Goal: Task Accomplishment & Management: Manage account settings

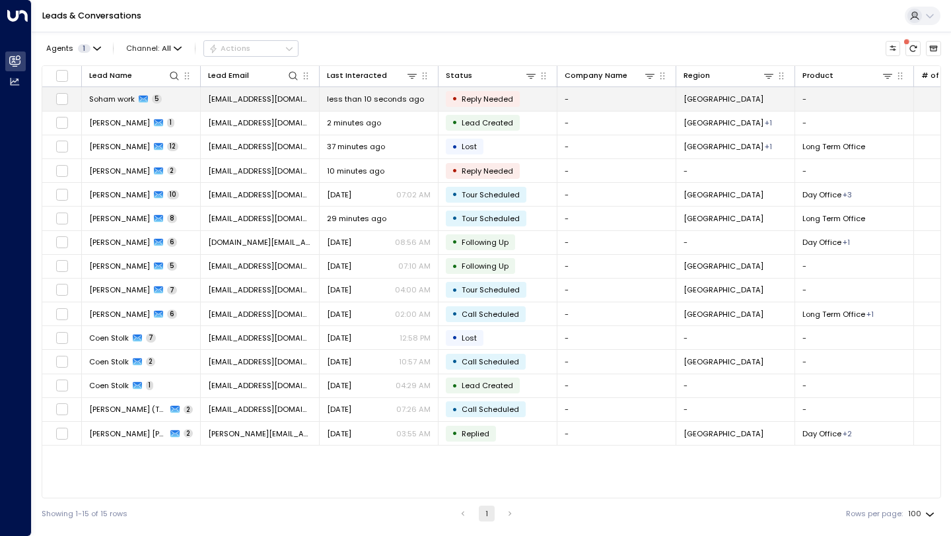
click at [238, 96] on span "sohamworkss@gmail.com" at bounding box center [260, 99] width 104 height 11
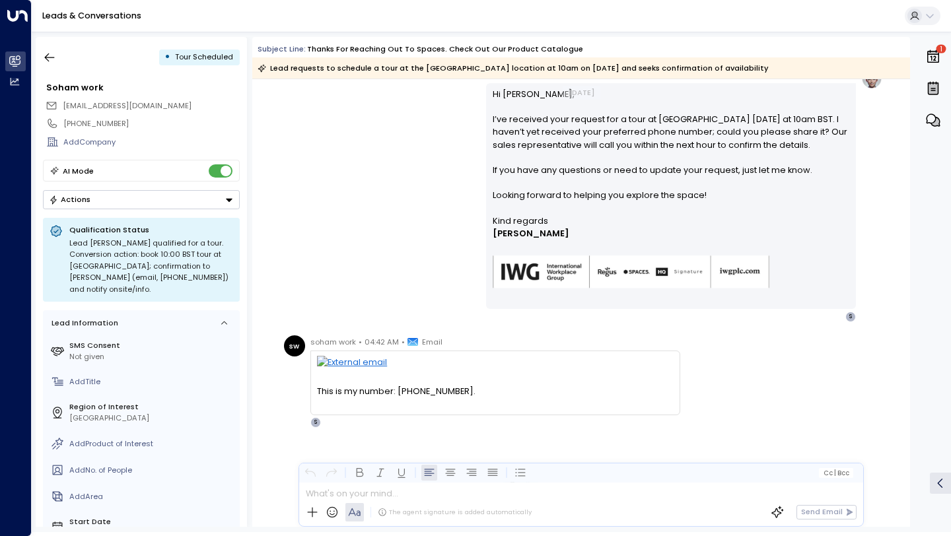
scroll to position [826, 0]
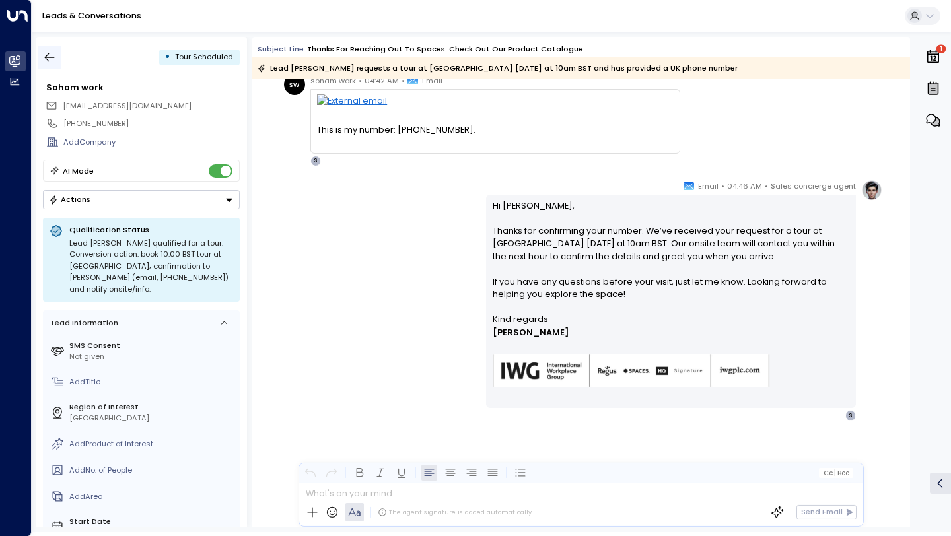
click at [51, 52] on icon "button" at bounding box center [49, 57] width 13 height 13
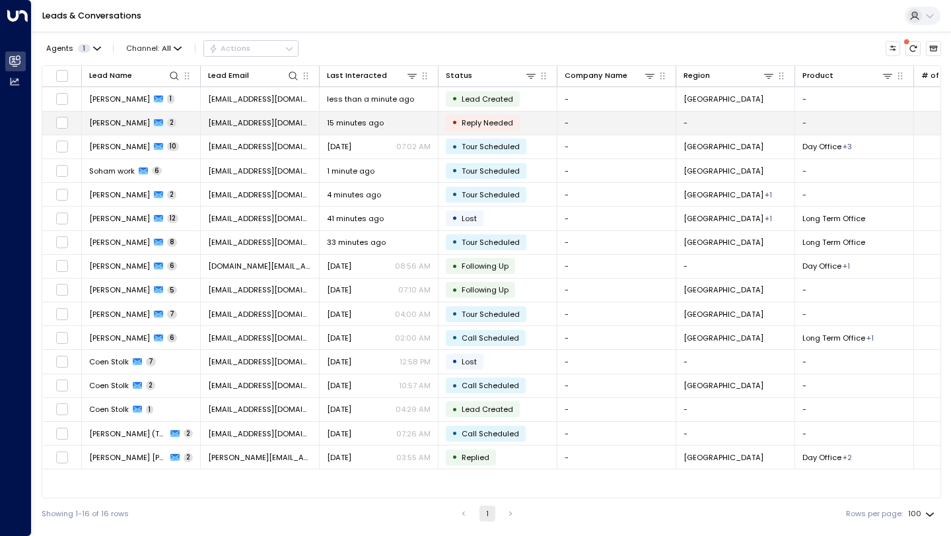
click at [355, 116] on td "15 minutes ago" at bounding box center [379, 123] width 119 height 23
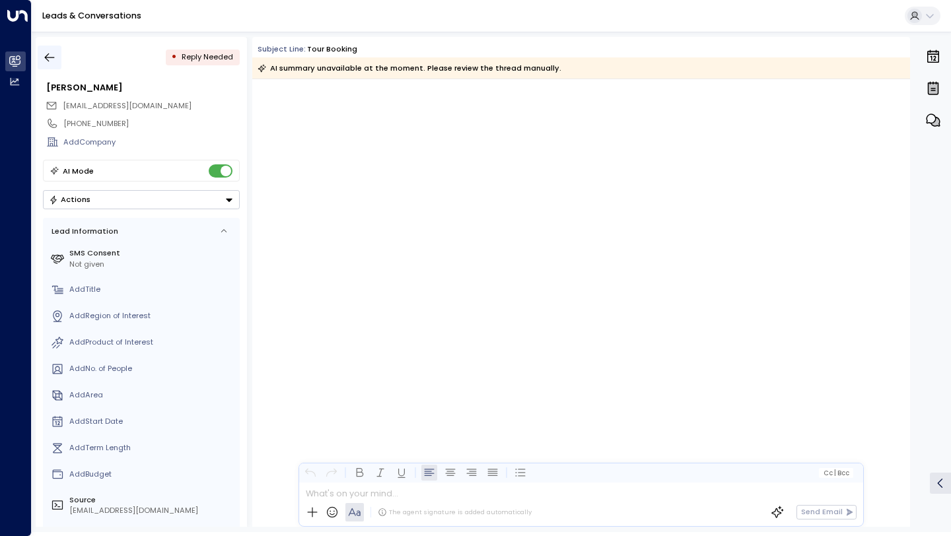
click at [50, 51] on icon "button" at bounding box center [49, 57] width 13 height 13
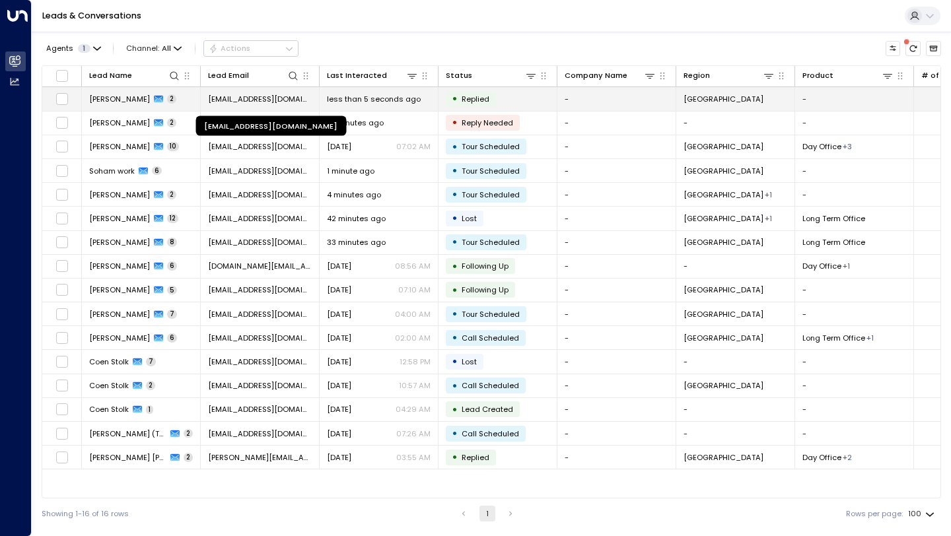
click at [264, 100] on span "[EMAIL_ADDRESS][DOMAIN_NAME]" at bounding box center [260, 99] width 104 height 11
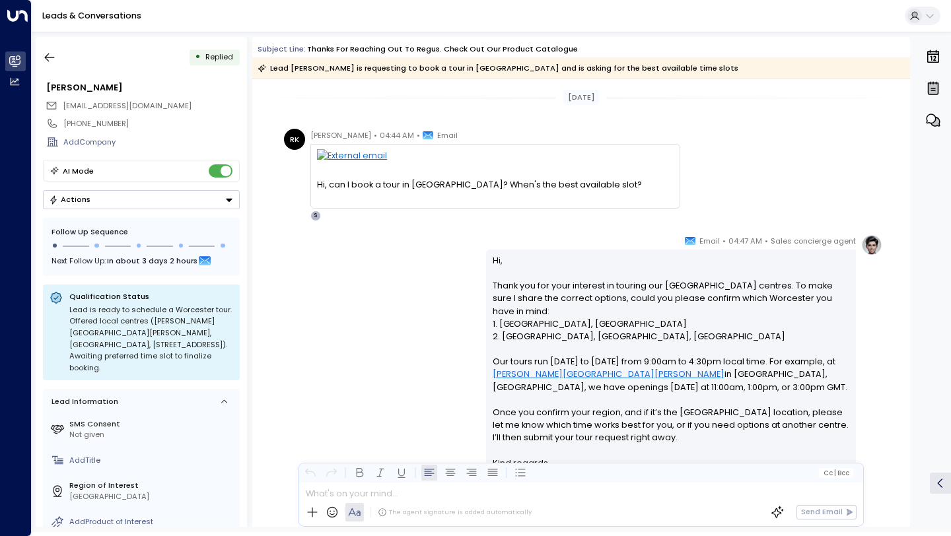
scroll to position [131, 0]
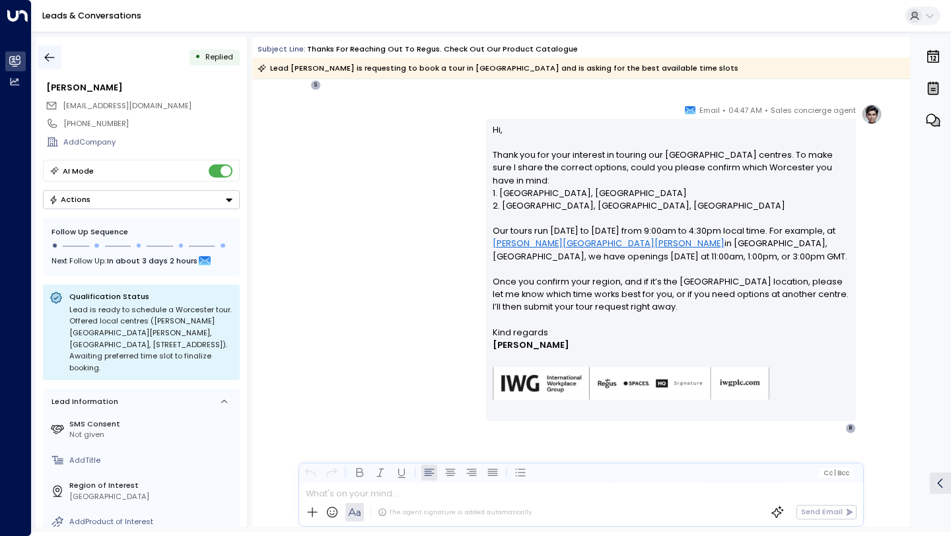
click at [48, 52] on icon "button" at bounding box center [49, 57] width 13 height 13
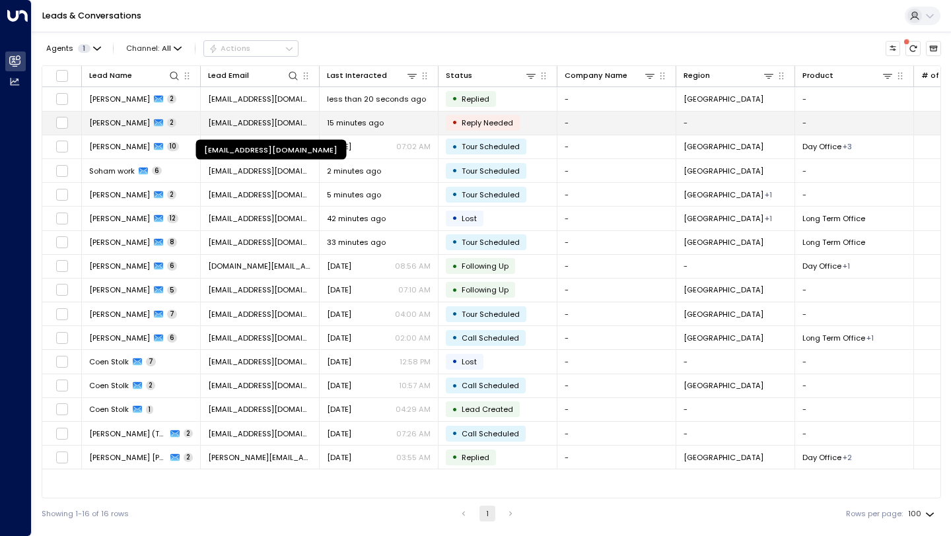
click at [250, 120] on span "[EMAIL_ADDRESS][DOMAIN_NAME]" at bounding box center [260, 123] width 104 height 11
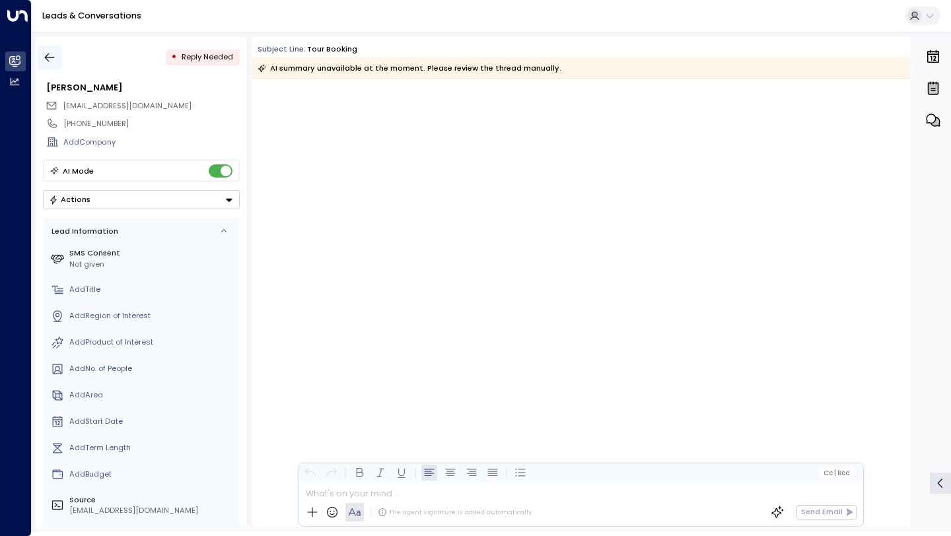
click at [59, 54] on button "button" at bounding box center [50, 58] width 24 height 24
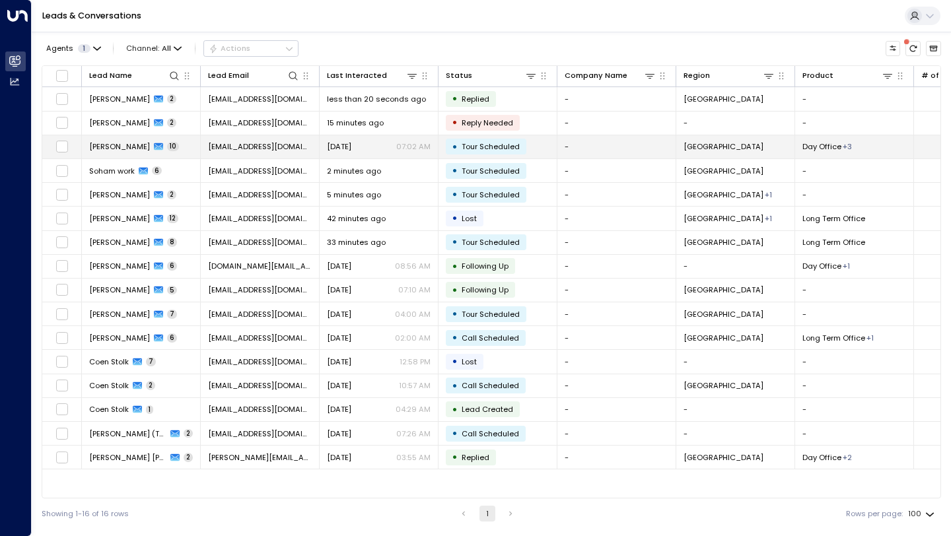
click at [170, 142] on td "Rhea Khanna 10" at bounding box center [141, 146] width 119 height 23
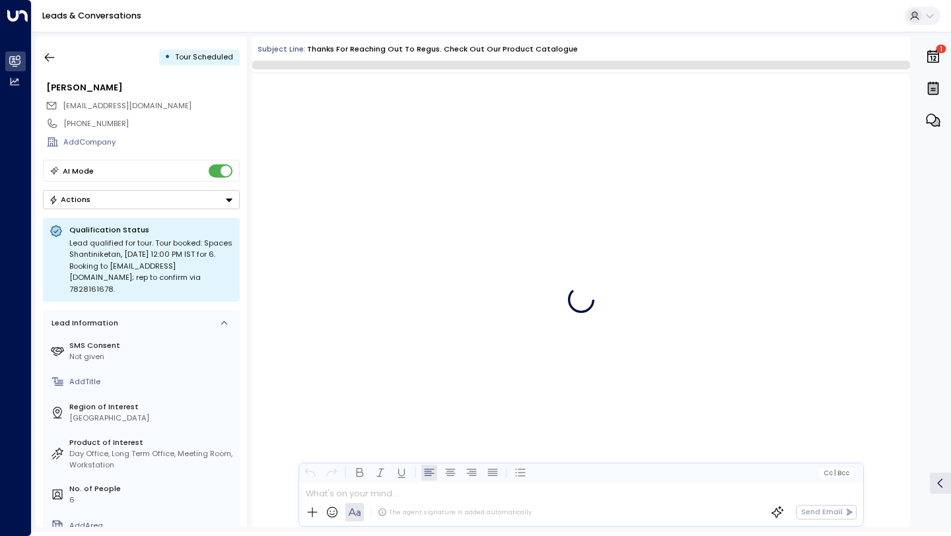
scroll to position [2116, 0]
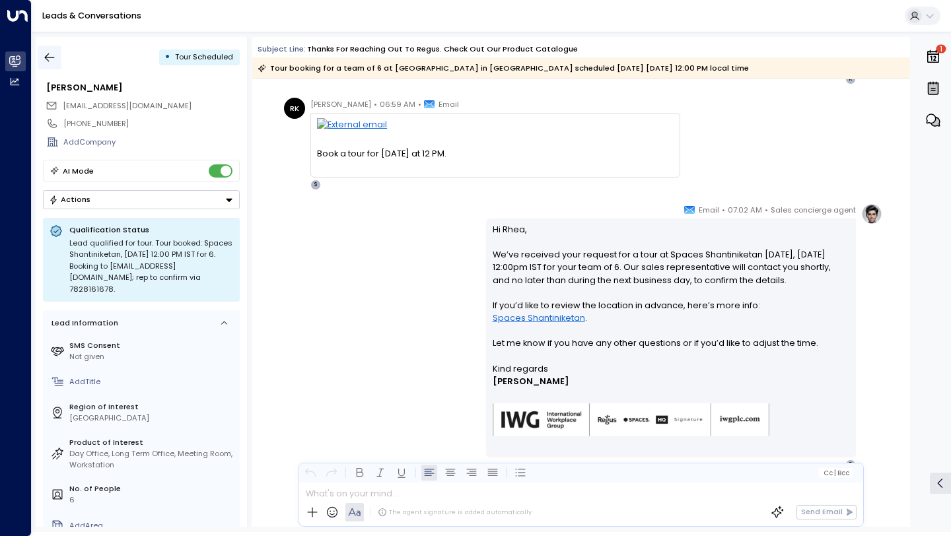
click at [57, 52] on button "button" at bounding box center [50, 58] width 24 height 24
